Goal: Information Seeking & Learning: Learn about a topic

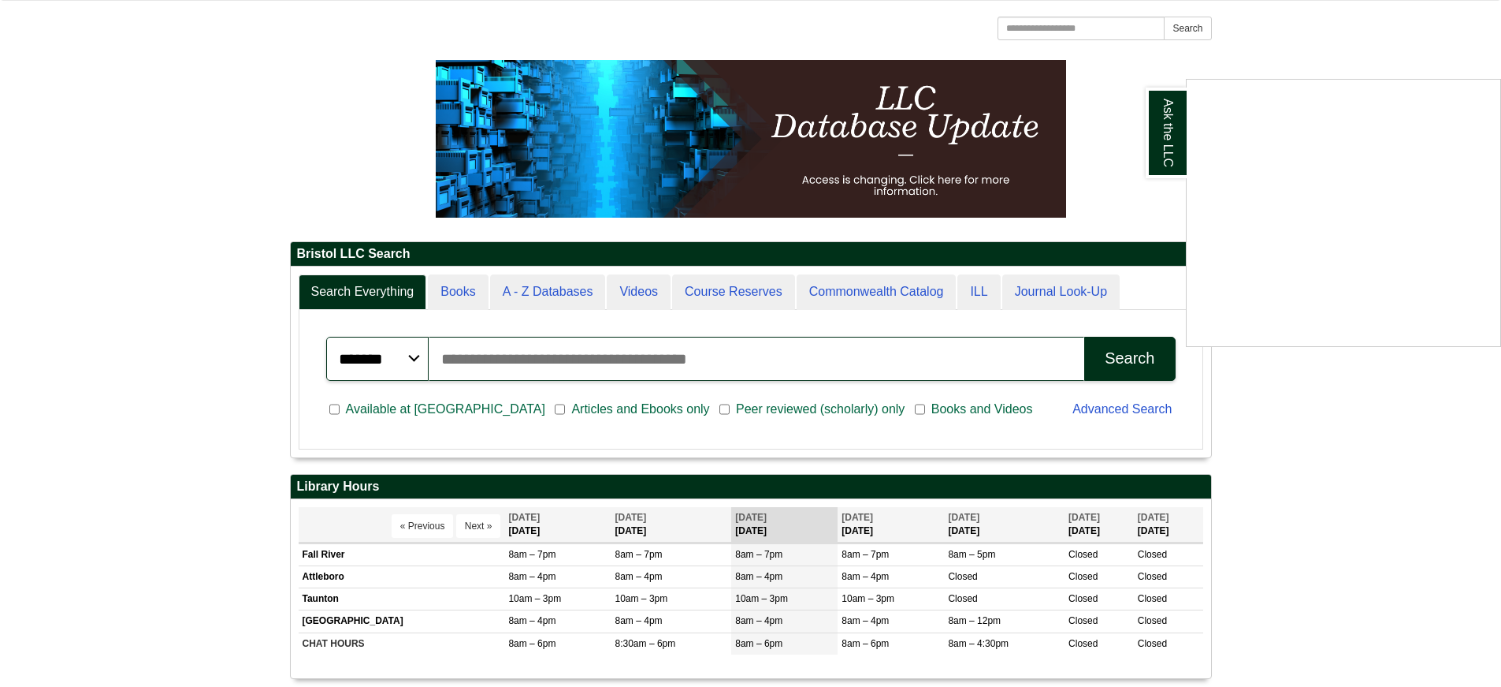
scroll to position [552, 0]
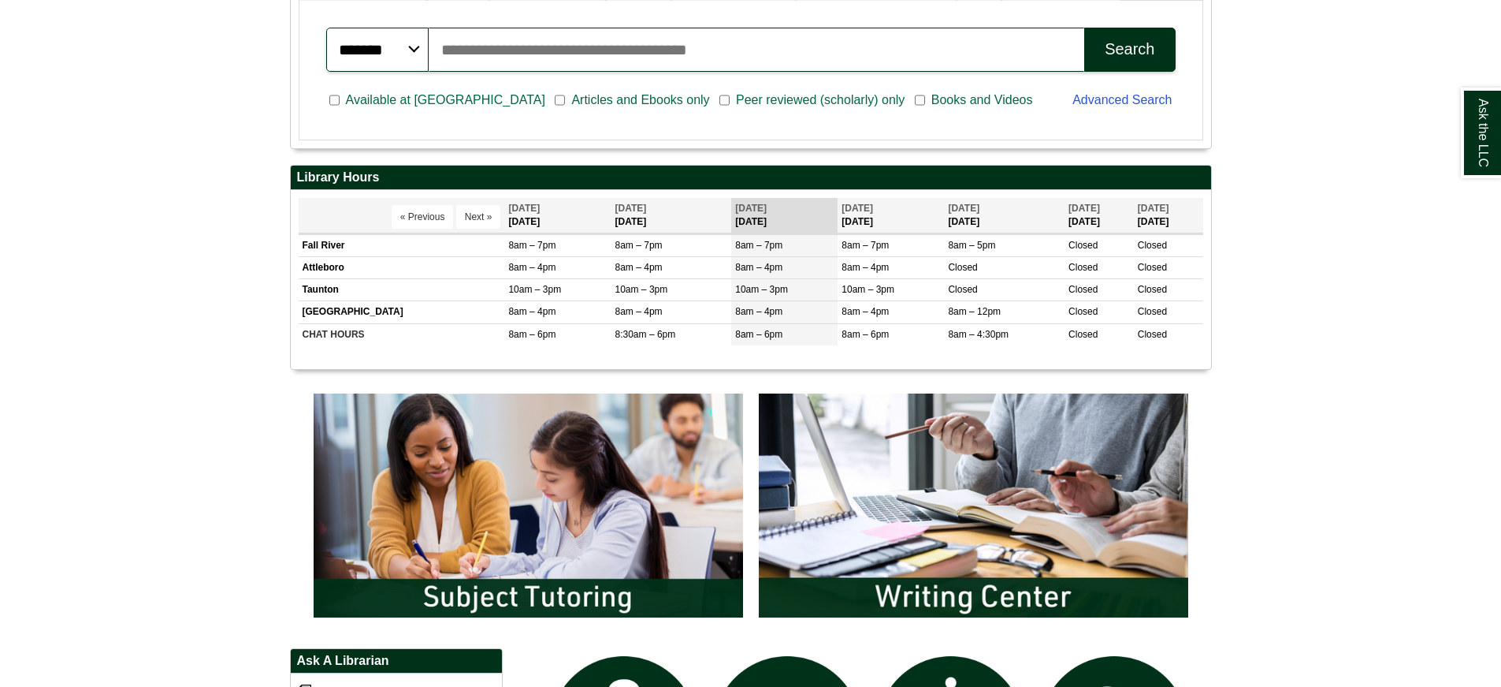
scroll to position [552, 0]
